Goal: Task Accomplishment & Management: Manage account settings

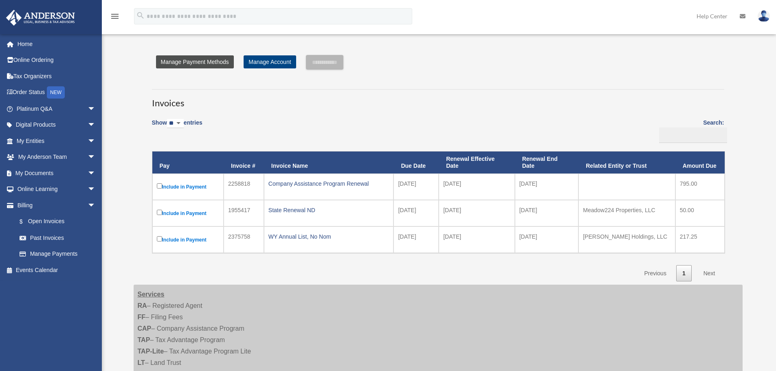
click at [203, 61] on link "Manage Payment Methods" at bounding box center [195, 61] width 78 height 13
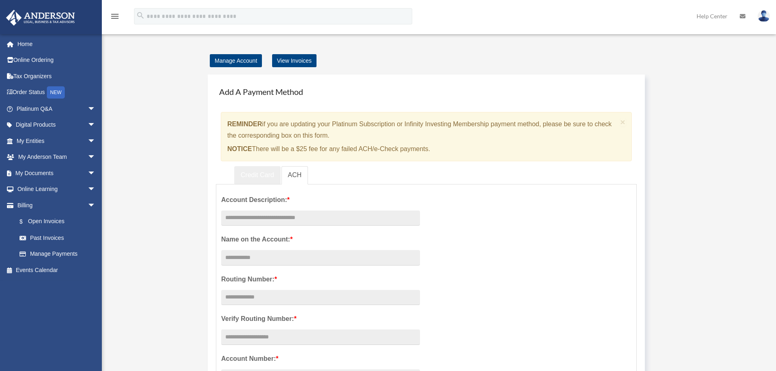
click at [256, 174] on link "Credit Card" at bounding box center [257, 175] width 46 height 18
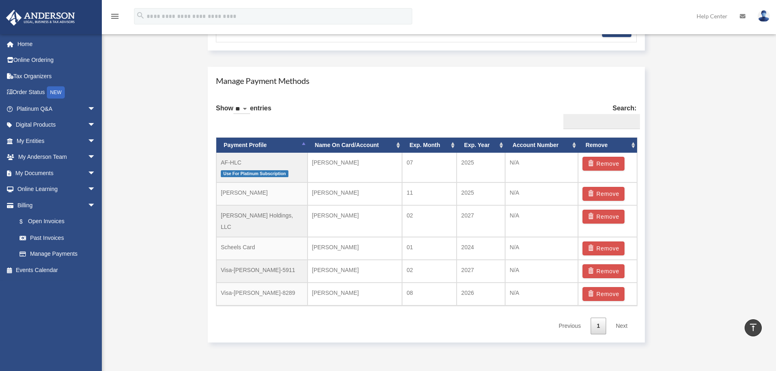
scroll to position [448, 0]
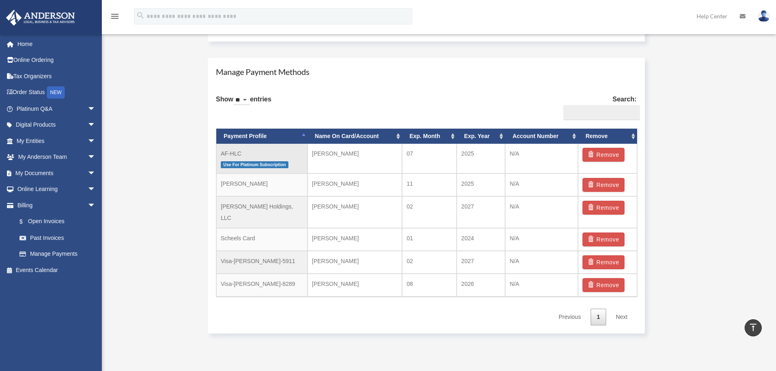
click at [246, 156] on td "AF-HLC Use For Platinum Subscription" at bounding box center [261, 159] width 91 height 30
click at [256, 154] on td "AF-HLC Use For Platinum Subscription" at bounding box center [261, 159] width 91 height 30
click at [259, 163] on span "Use For Platinum Subscription" at bounding box center [255, 164] width 68 height 7
click at [359, 159] on td "[PERSON_NAME]" at bounding box center [355, 159] width 94 height 30
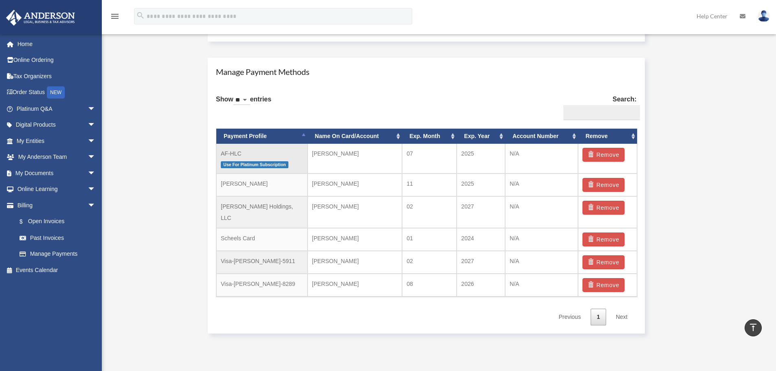
click at [279, 164] on span "Use For Platinum Subscription" at bounding box center [255, 164] width 68 height 7
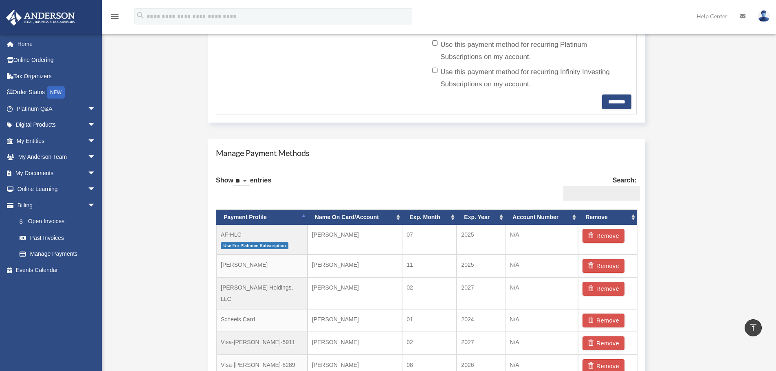
scroll to position [367, 0]
click at [269, 241] on p "Use For Platinum Subscription" at bounding box center [262, 246] width 82 height 10
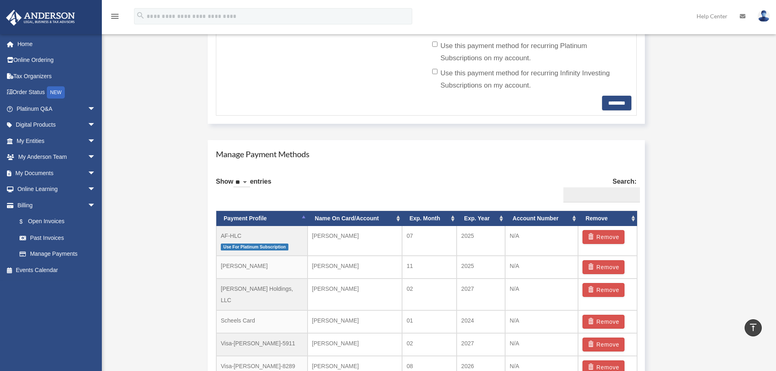
scroll to position [407, 0]
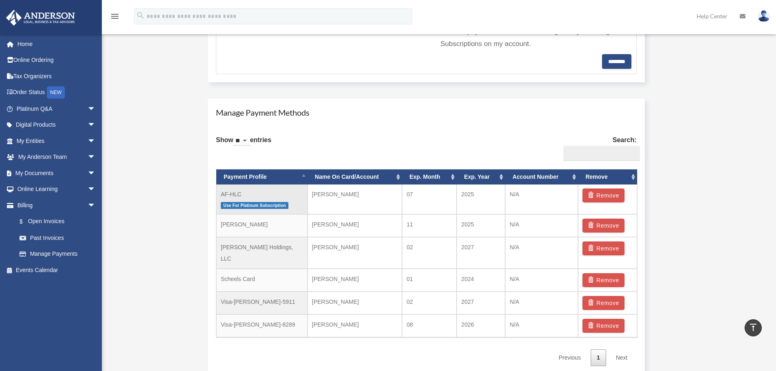
click at [268, 199] on td "AF-HLC Use For Platinum Subscription" at bounding box center [261, 200] width 91 height 30
click at [268, 204] on span "Use For Platinum Subscription" at bounding box center [255, 205] width 68 height 7
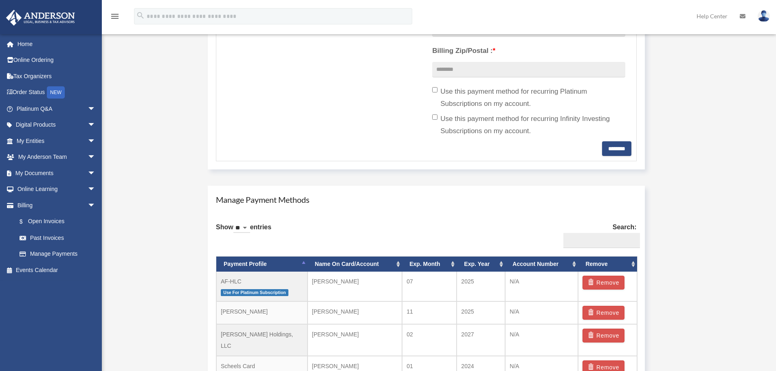
scroll to position [326, 0]
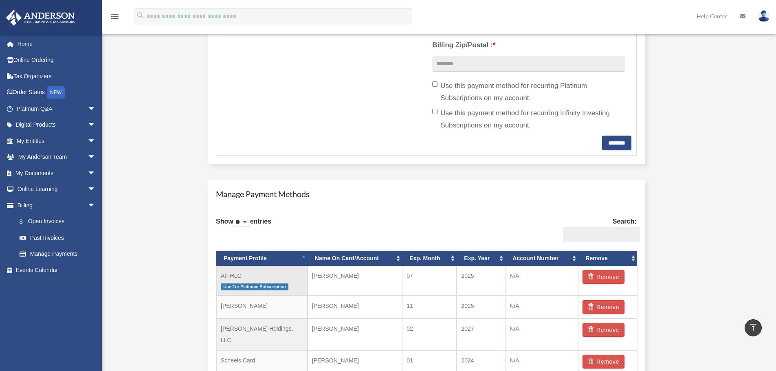
click at [536, 282] on td "N/A" at bounding box center [541, 281] width 73 height 30
drag, startPoint x: 531, startPoint y: 282, endPoint x: 473, endPoint y: 289, distance: 58.3
click at [530, 282] on td "N/A" at bounding box center [541, 281] width 73 height 30
click at [254, 281] on td "AF-HLC Use For Platinum Subscription" at bounding box center [261, 281] width 91 height 30
click at [257, 284] on span "Use For Platinum Subscription" at bounding box center [255, 286] width 68 height 7
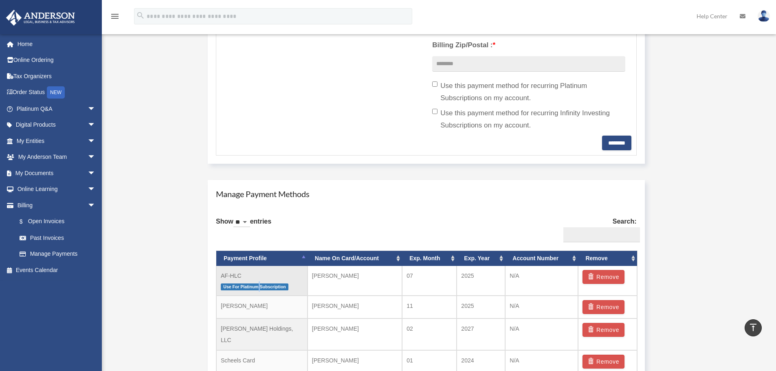
click at [257, 284] on span "Use For Platinum Subscription" at bounding box center [255, 286] width 68 height 7
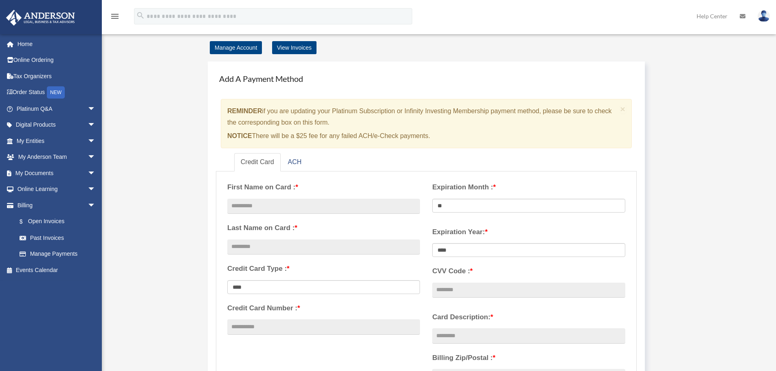
scroll to position [0, 0]
